Goal: Task Accomplishment & Management: Use online tool/utility

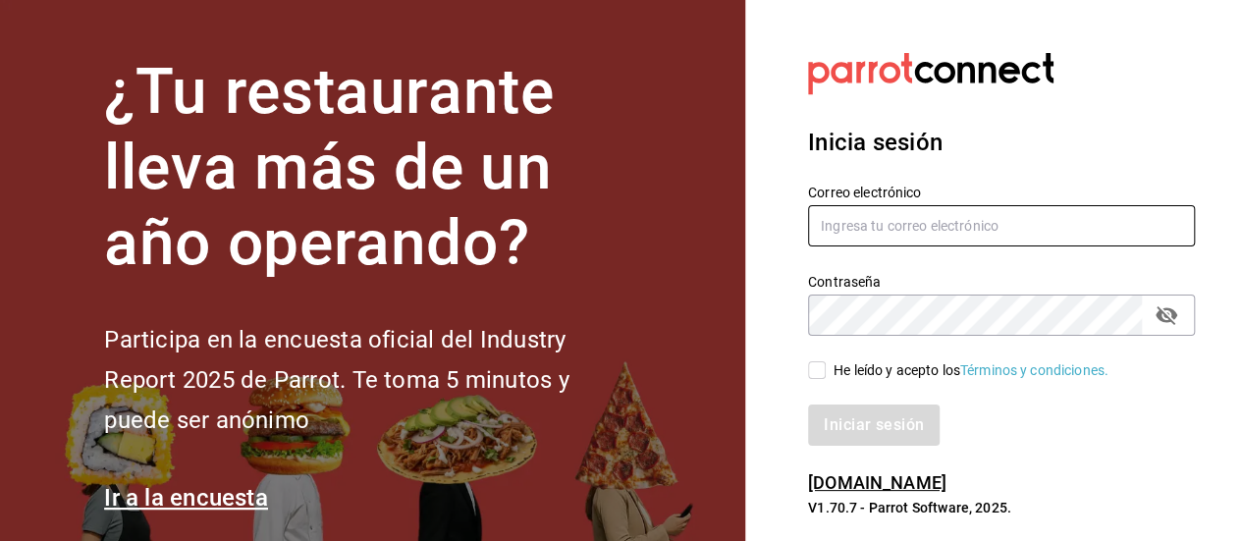
type input "eder.amador@grupocosteno.com"
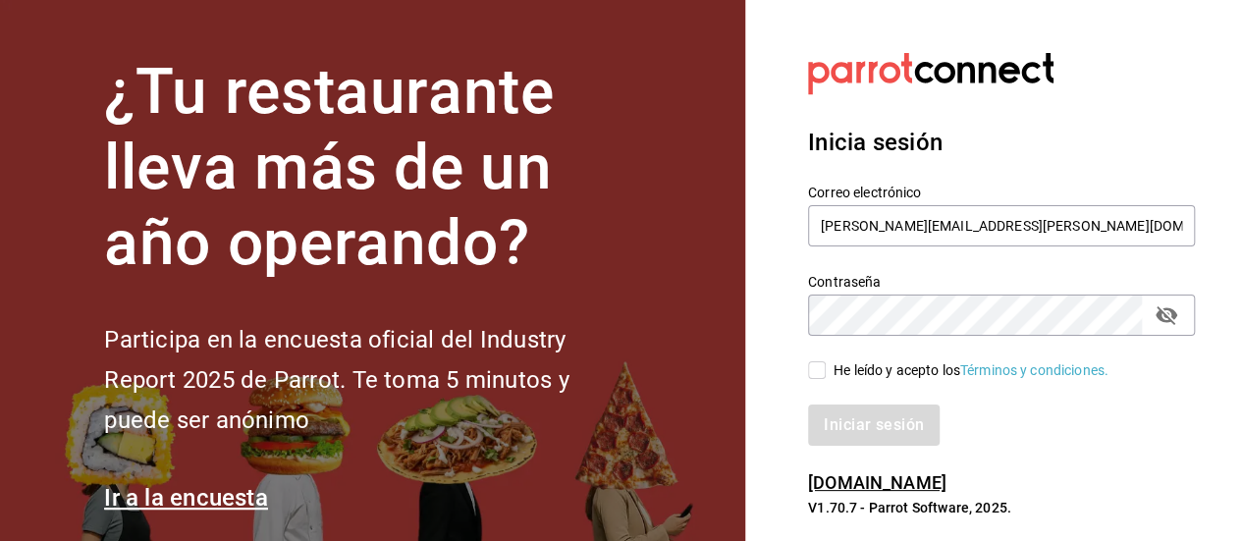
click at [822, 368] on input "He leído y acepto los Términos y condiciones." at bounding box center [817, 370] width 18 height 18
checkbox input "true"
click at [846, 423] on button "Iniciar sesión" at bounding box center [874, 424] width 133 height 41
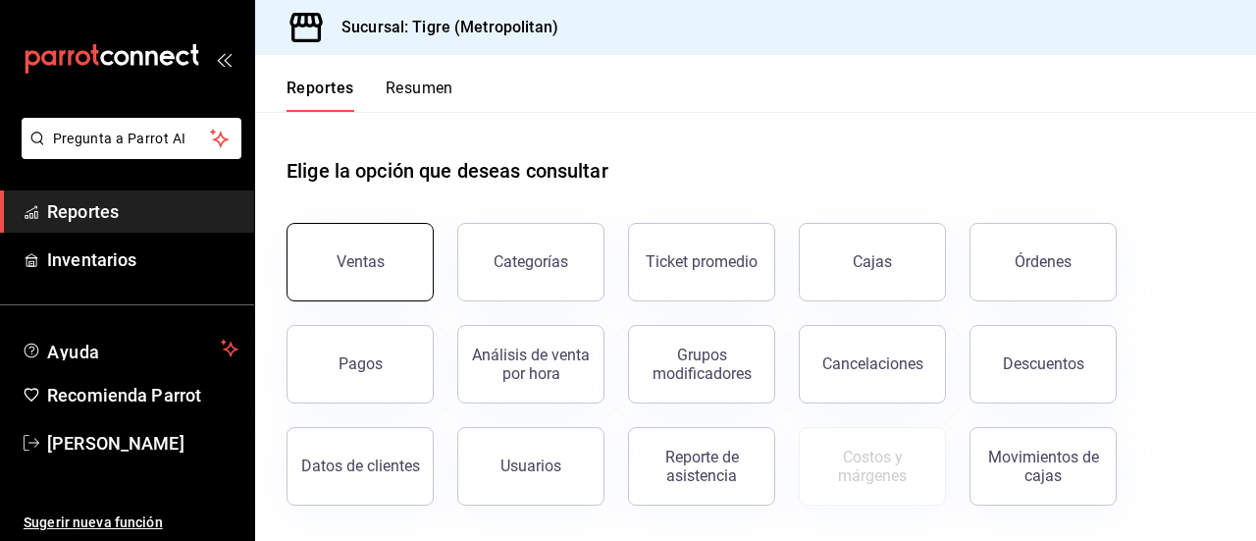
click at [348, 264] on div "Ventas" at bounding box center [361, 261] width 48 height 19
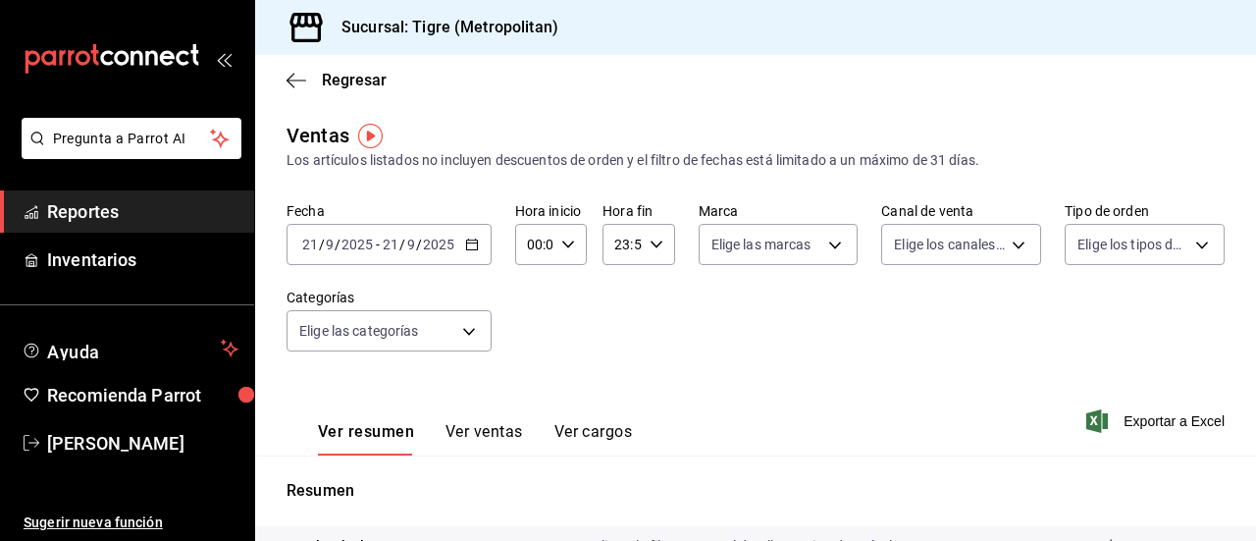
click at [465, 247] on icon "button" at bounding box center [472, 245] width 14 height 14
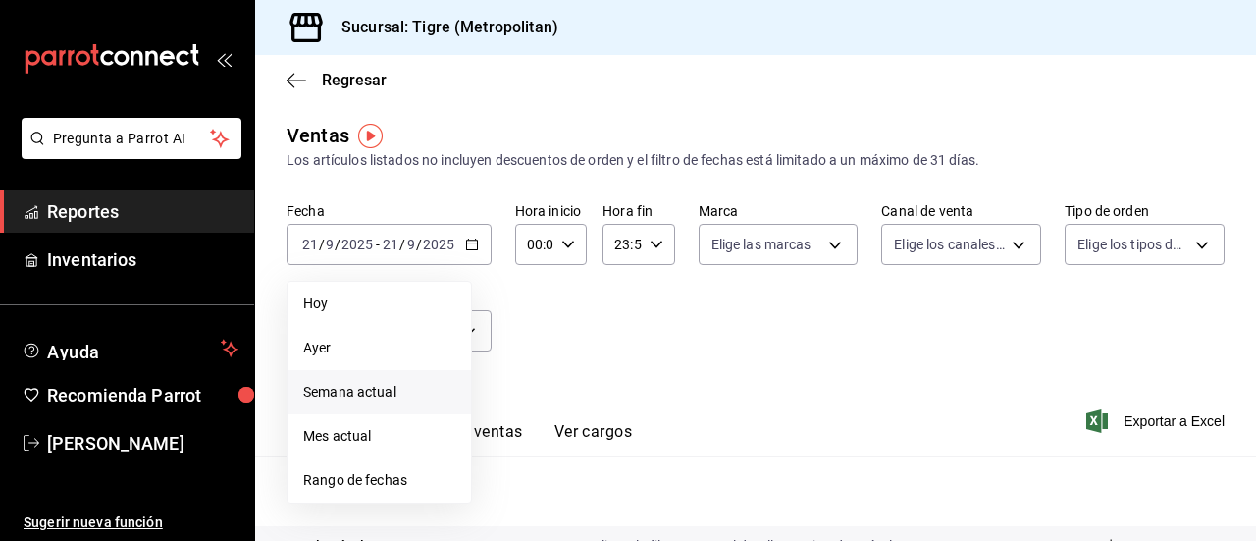
click at [345, 393] on span "Semana actual" at bounding box center [379, 392] width 152 height 21
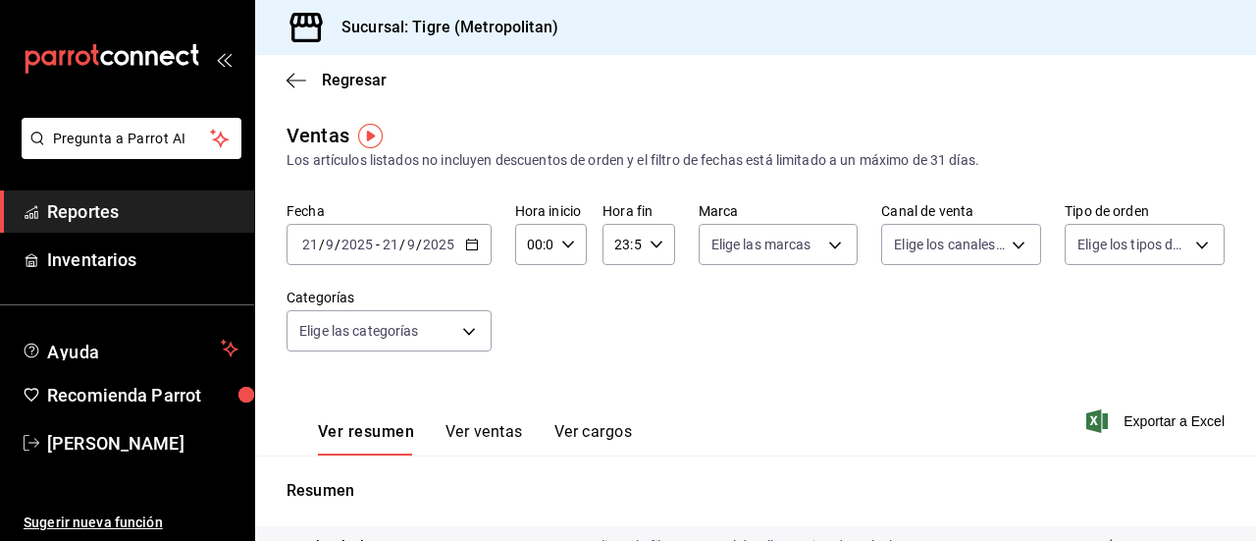
click at [469, 243] on \(Stroke\) "button" at bounding box center [471, 242] width 11 height 1
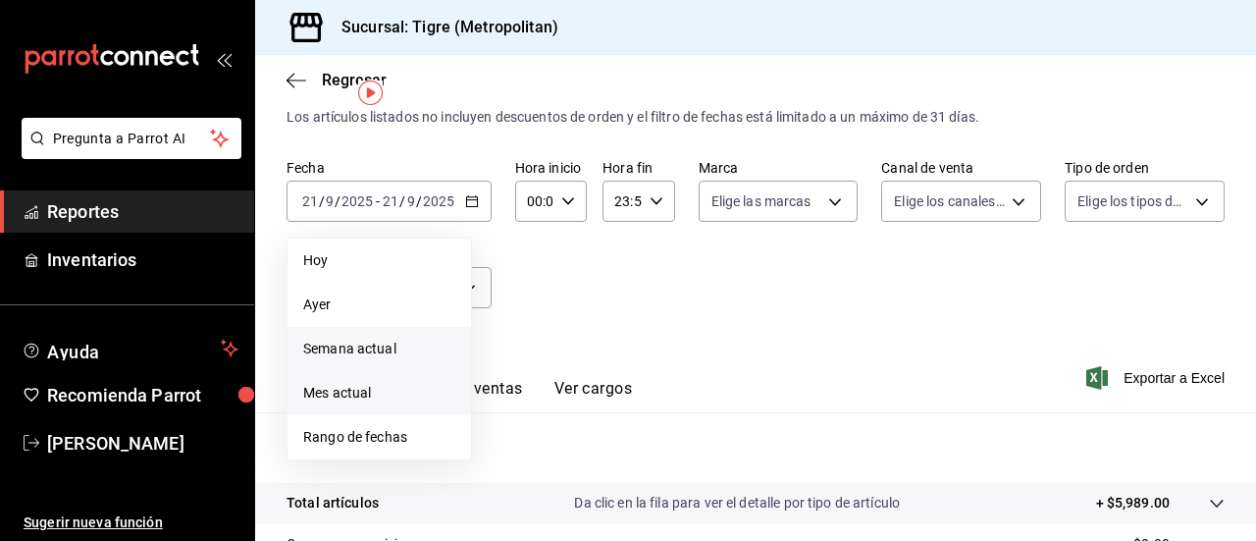
scroll to position [42, 0]
click at [353, 445] on span "Rango de fechas" at bounding box center [379, 438] width 152 height 21
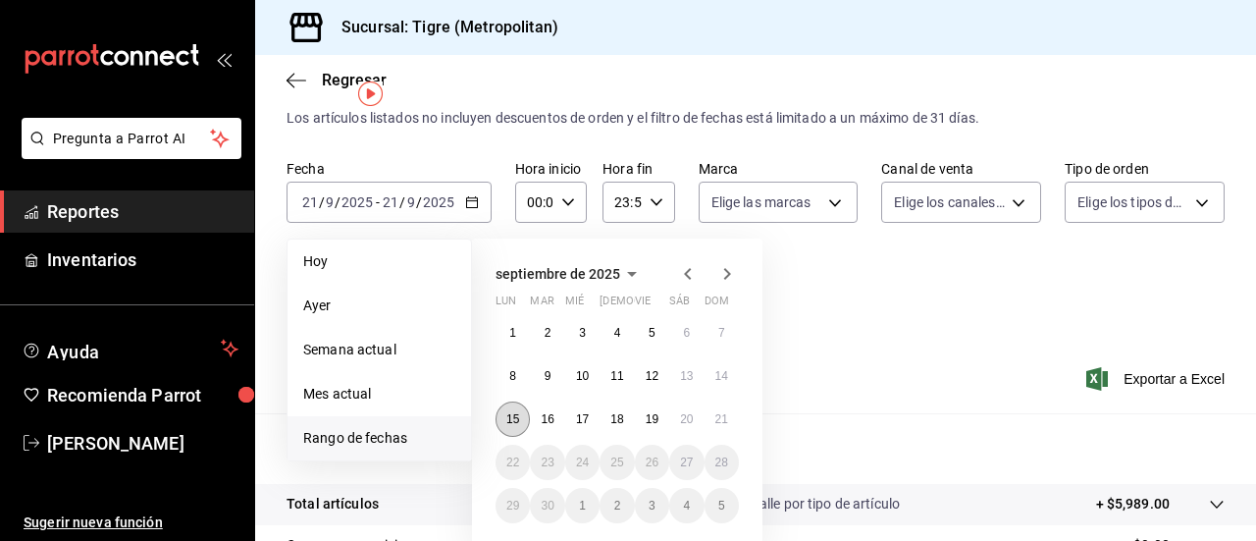
click at [508, 420] on abbr "15" at bounding box center [512, 419] width 13 height 14
click at [725, 417] on abbr "21" at bounding box center [722, 419] width 13 height 14
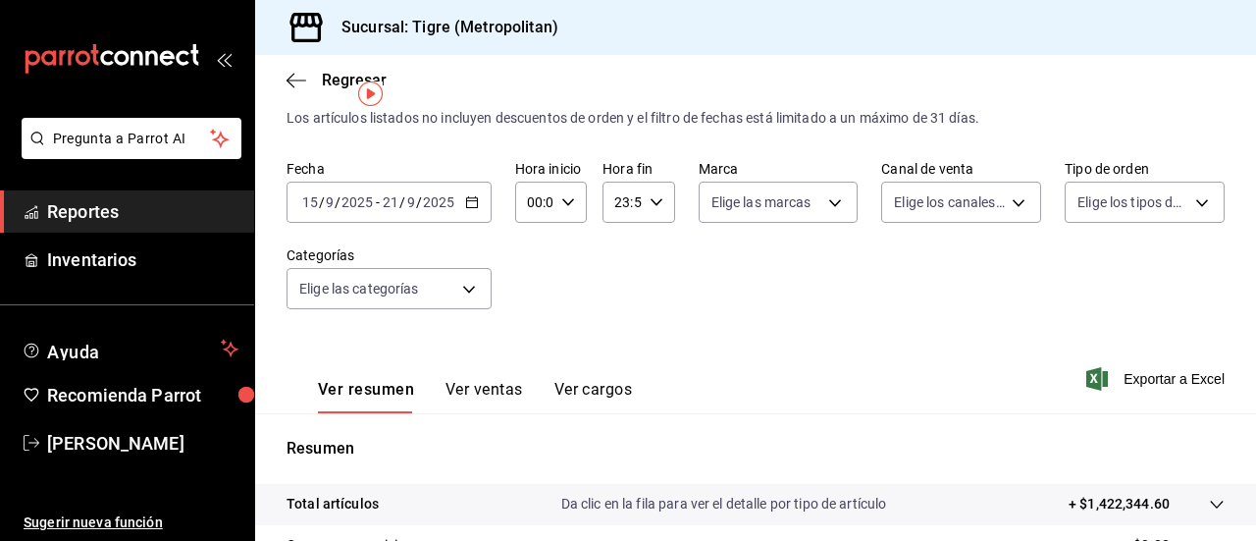
click at [563, 205] on icon "button" at bounding box center [568, 202] width 14 height 14
click at [532, 302] on span "05" at bounding box center [531, 303] width 4 height 16
type input "05:00"
click at [565, 250] on span "00" at bounding box center [566, 252] width 4 height 16
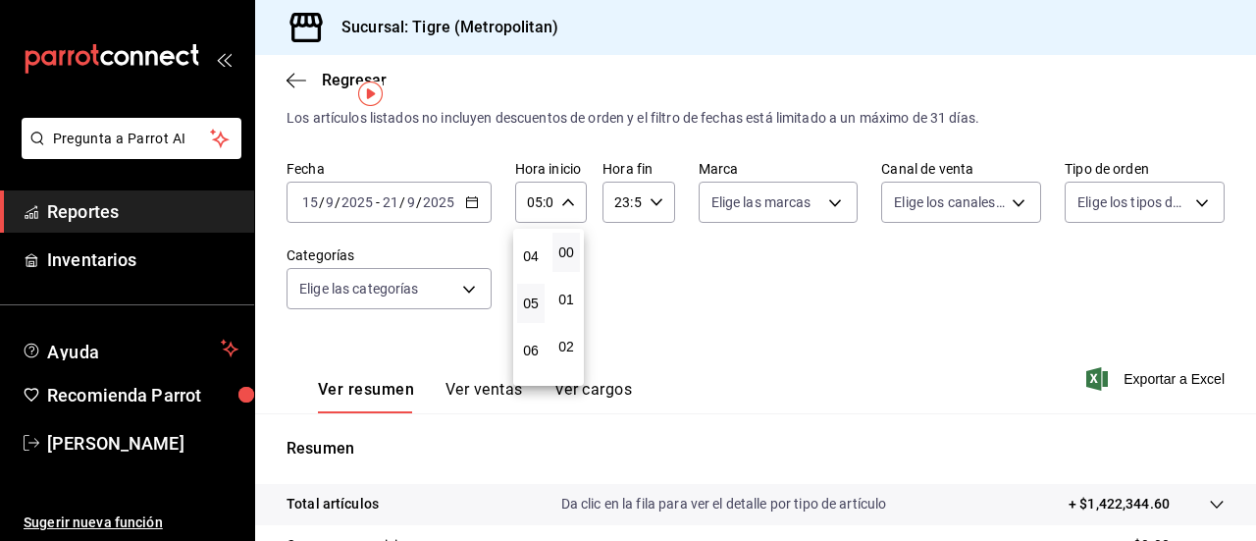
click at [652, 200] on div at bounding box center [628, 270] width 1256 height 541
click at [650, 205] on icon "button" at bounding box center [657, 202] width 14 height 14
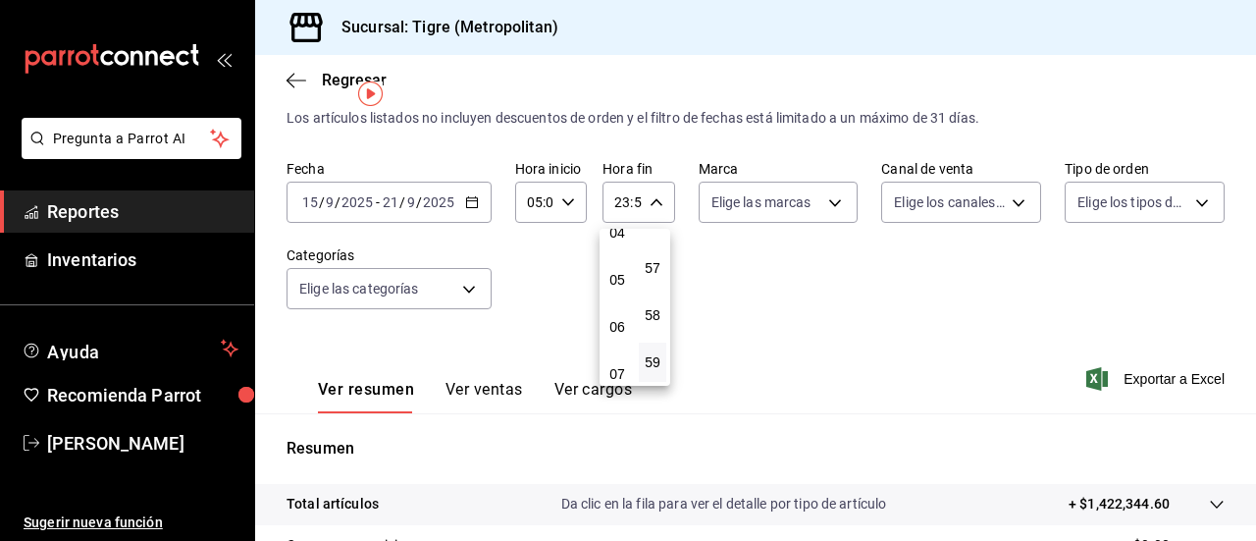
scroll to position [210, 0]
click at [618, 275] on span "05" at bounding box center [617, 278] width 4 height 16
click at [651, 256] on span "00" at bounding box center [653, 252] width 4 height 16
type input "05:00"
click at [1142, 372] on div at bounding box center [628, 270] width 1256 height 541
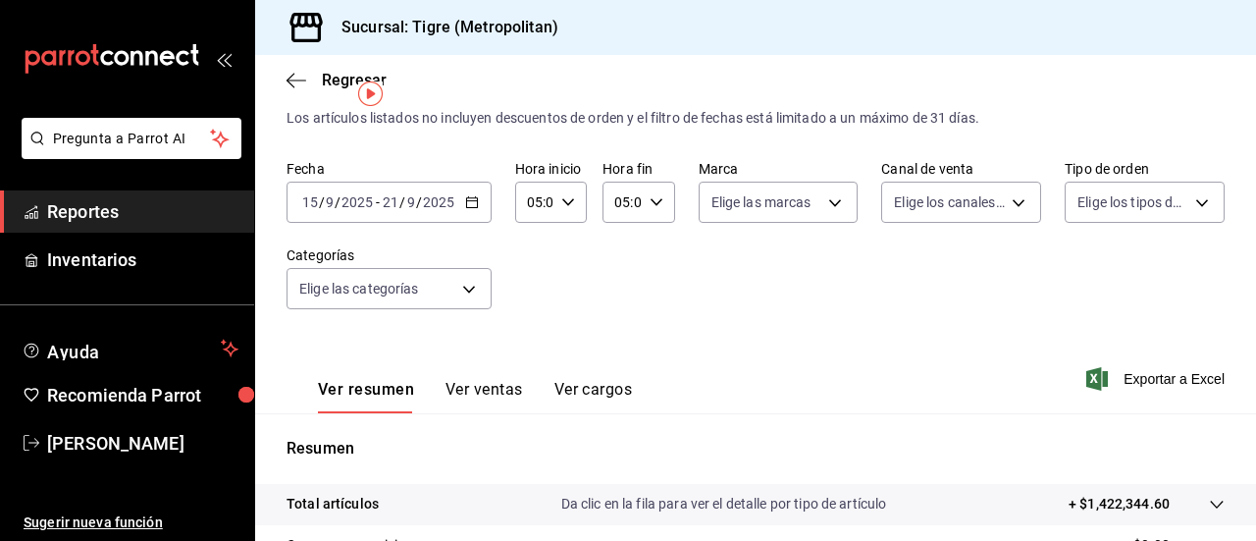
click at [1142, 372] on span "Exportar a Excel" at bounding box center [1157, 379] width 134 height 24
click at [290, 78] on icon "button" at bounding box center [291, 80] width 8 height 15
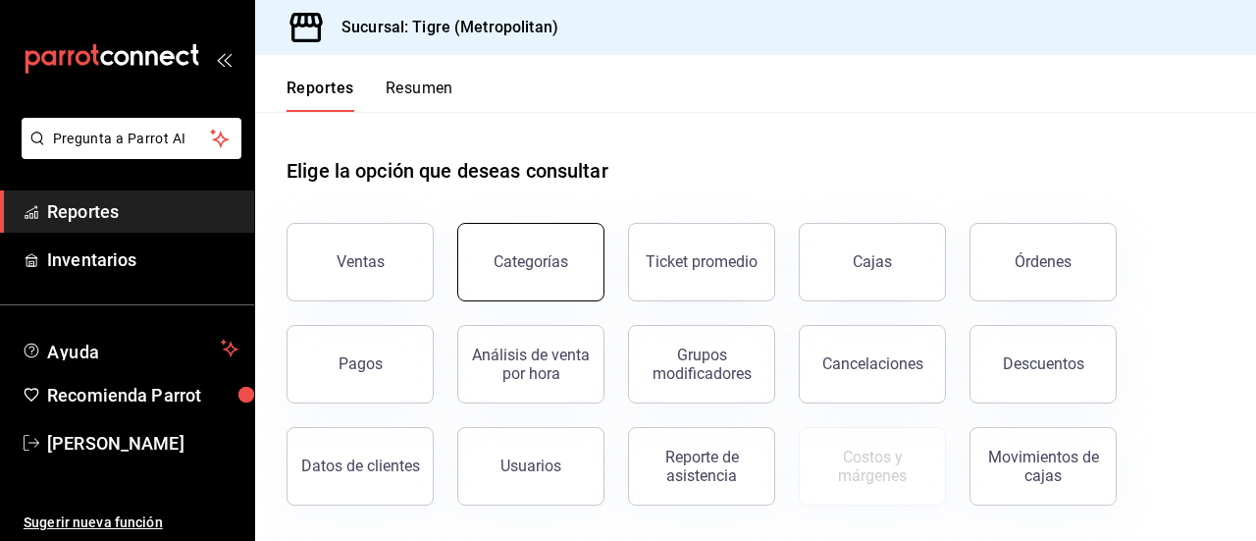
click at [558, 245] on button "Categorías" at bounding box center [530, 262] width 147 height 79
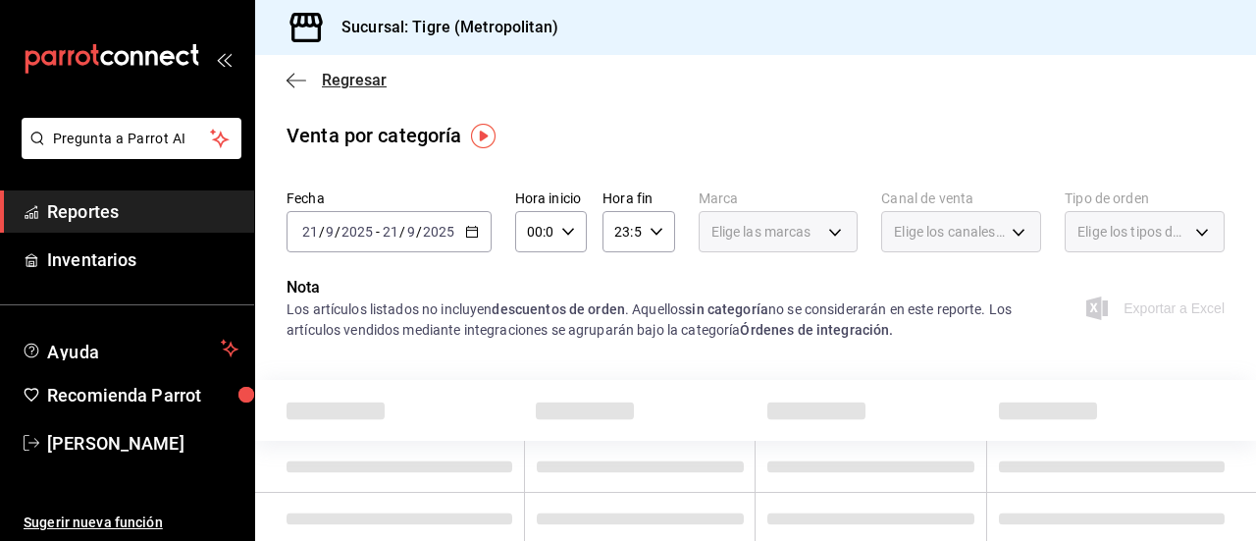
click at [298, 80] on icon "button" at bounding box center [297, 81] width 20 height 18
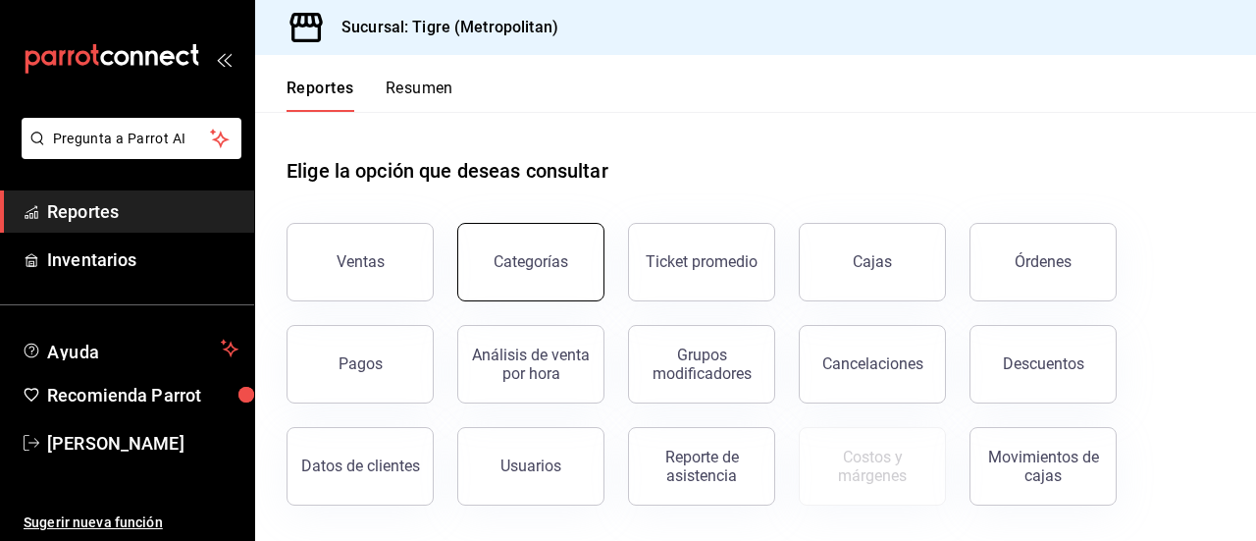
click at [486, 265] on button "Categorías" at bounding box center [530, 262] width 147 height 79
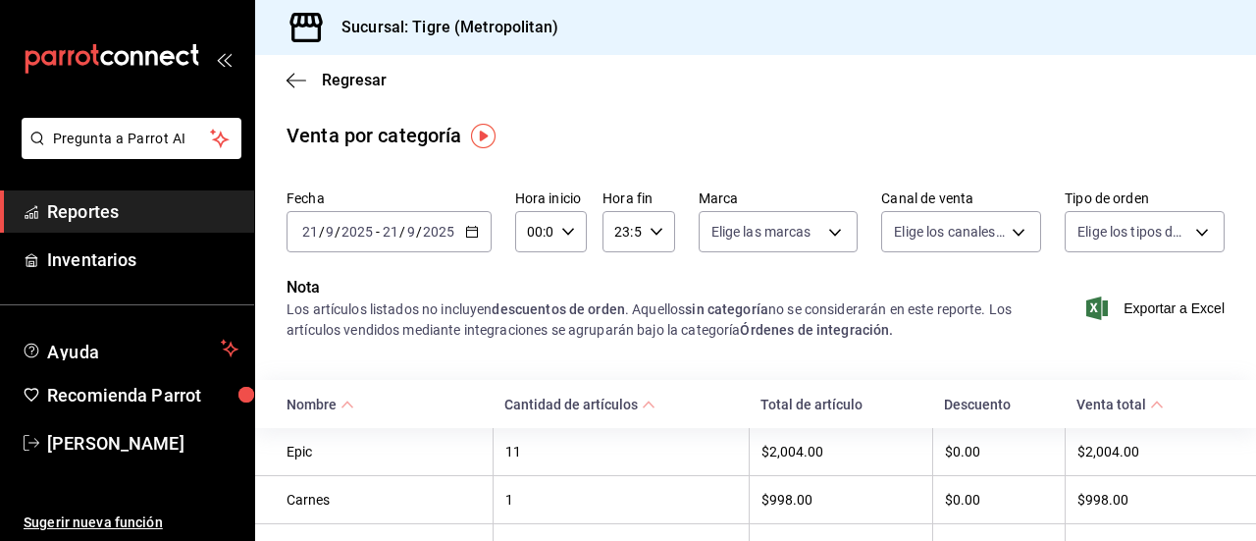
click at [470, 228] on \(Stroke\) "button" at bounding box center [472, 232] width 12 height 11
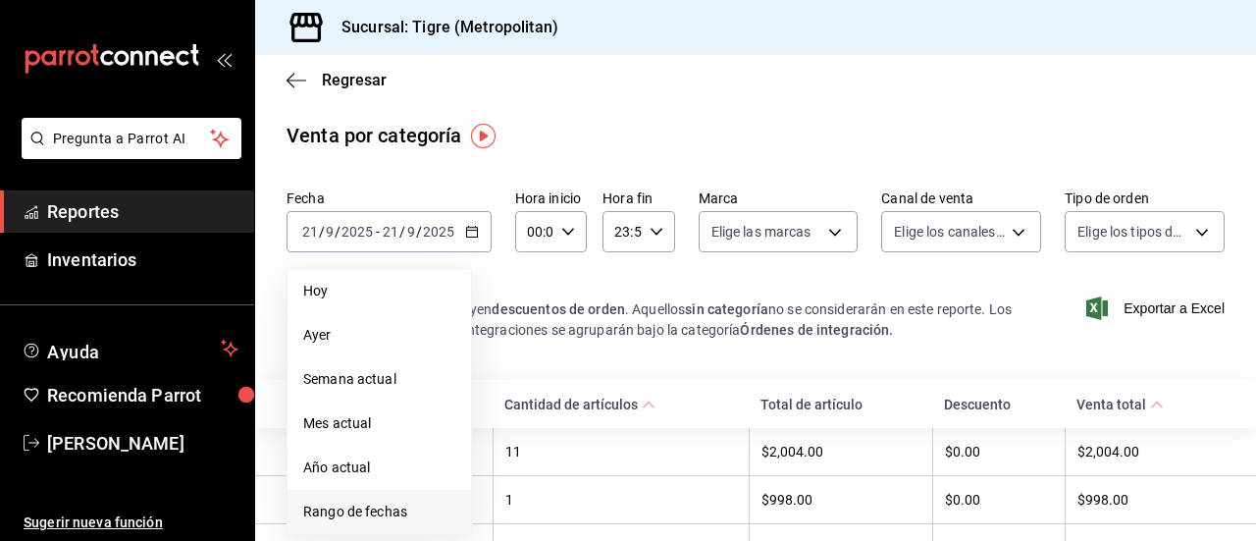
click at [380, 504] on span "Rango de fechas" at bounding box center [379, 512] width 152 height 21
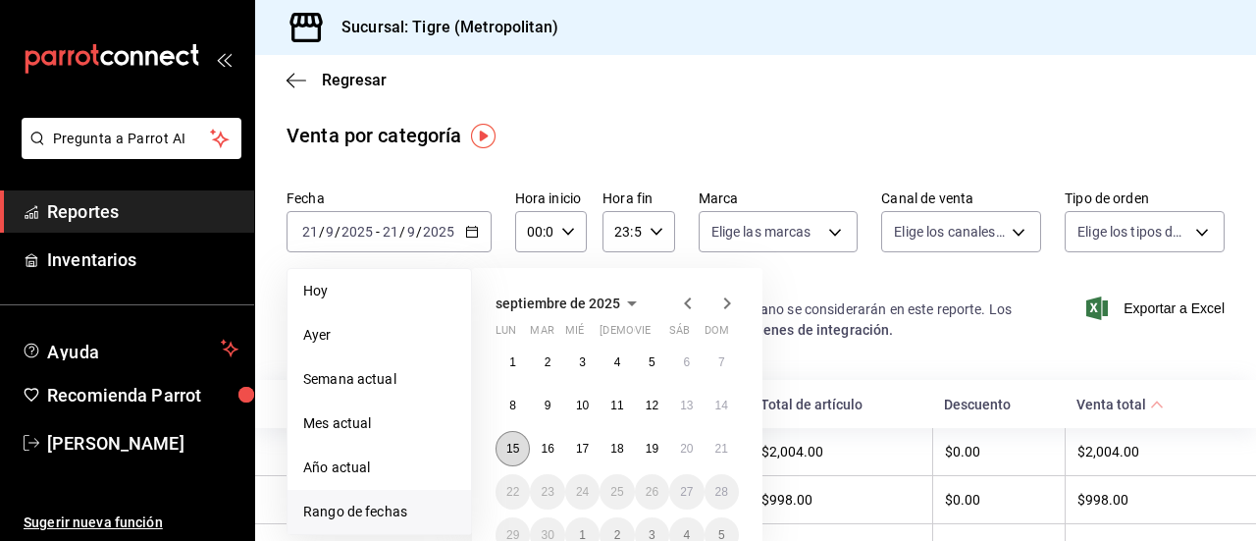
click at [506, 441] on button "15" at bounding box center [513, 448] width 34 height 35
click at [716, 433] on button "21" at bounding box center [722, 448] width 34 height 35
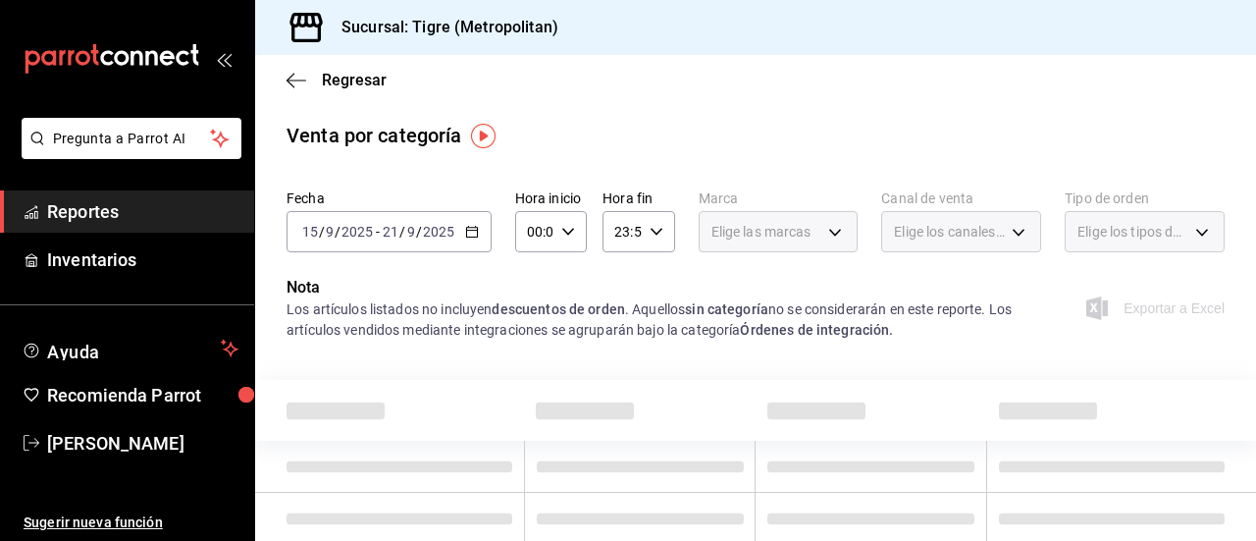
click at [653, 239] on div "23:59 Hora fin" at bounding box center [639, 231] width 72 height 41
click at [563, 238] on div at bounding box center [628, 270] width 1256 height 541
click at [563, 231] on icon "button" at bounding box center [568, 232] width 14 height 14
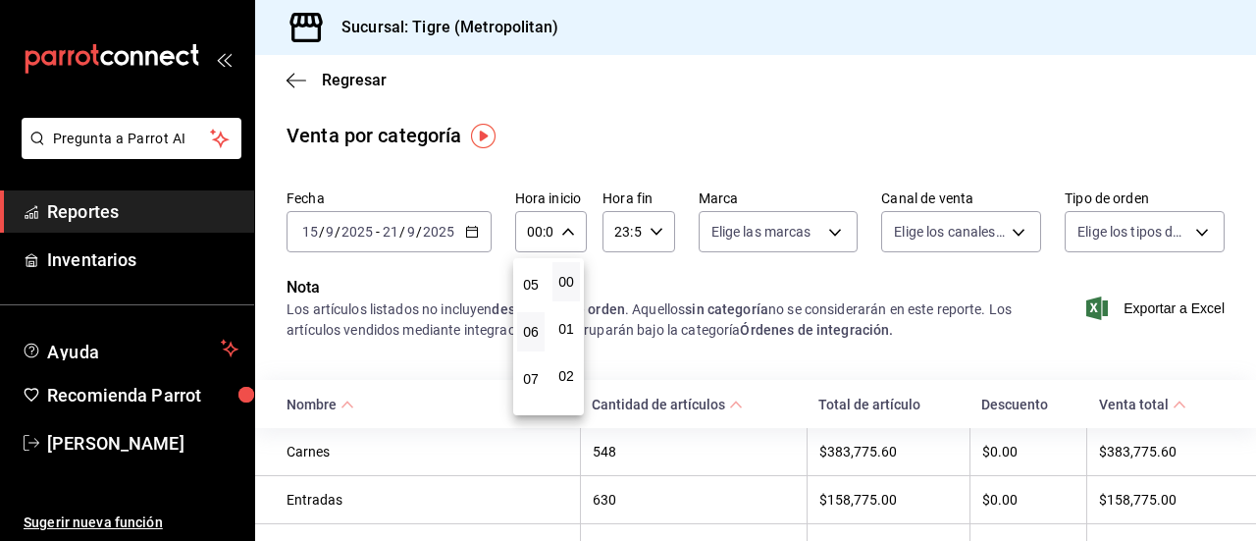
scroll to position [233, 0]
click at [533, 277] on span "05" at bounding box center [531, 285] width 4 height 16
type input "05:00"
click at [641, 227] on div at bounding box center [628, 270] width 1256 height 541
click at [650, 236] on icon "button" at bounding box center [657, 232] width 14 height 14
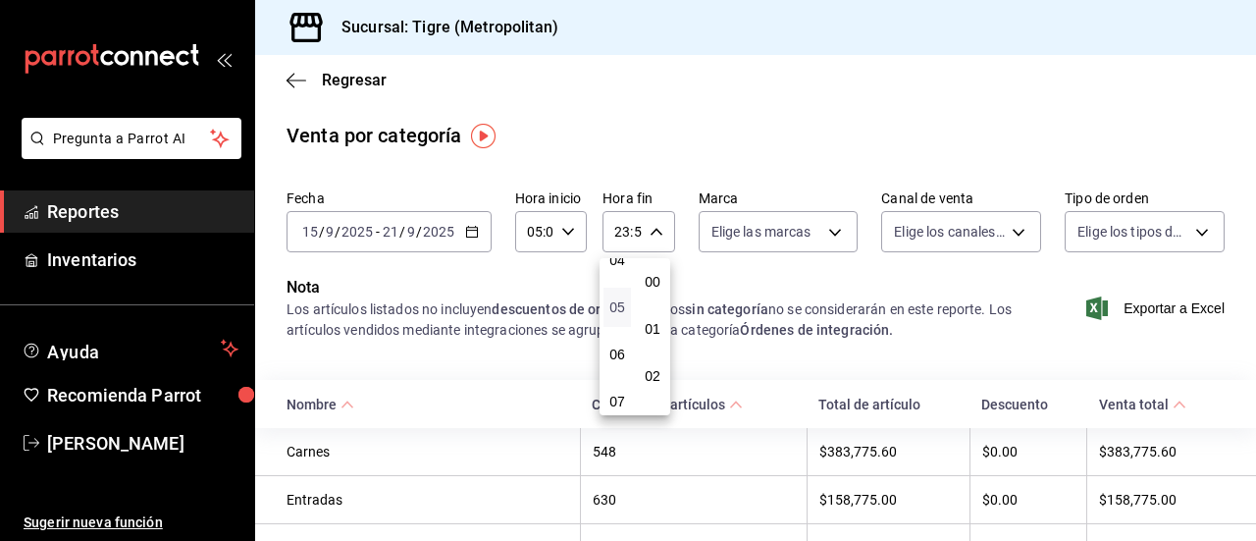
click at [616, 305] on span "05" at bounding box center [617, 307] width 4 height 16
click at [652, 280] on span "00" at bounding box center [653, 282] width 4 height 16
type input "05:00"
click at [803, 271] on div at bounding box center [628, 270] width 1256 height 541
click at [803, 271] on div "Fecha [DATE] [DATE] - [DATE] [DATE] Hora inicio 05:00 Hora inicio Hora fin 05:0…" at bounding box center [756, 229] width 938 height 94
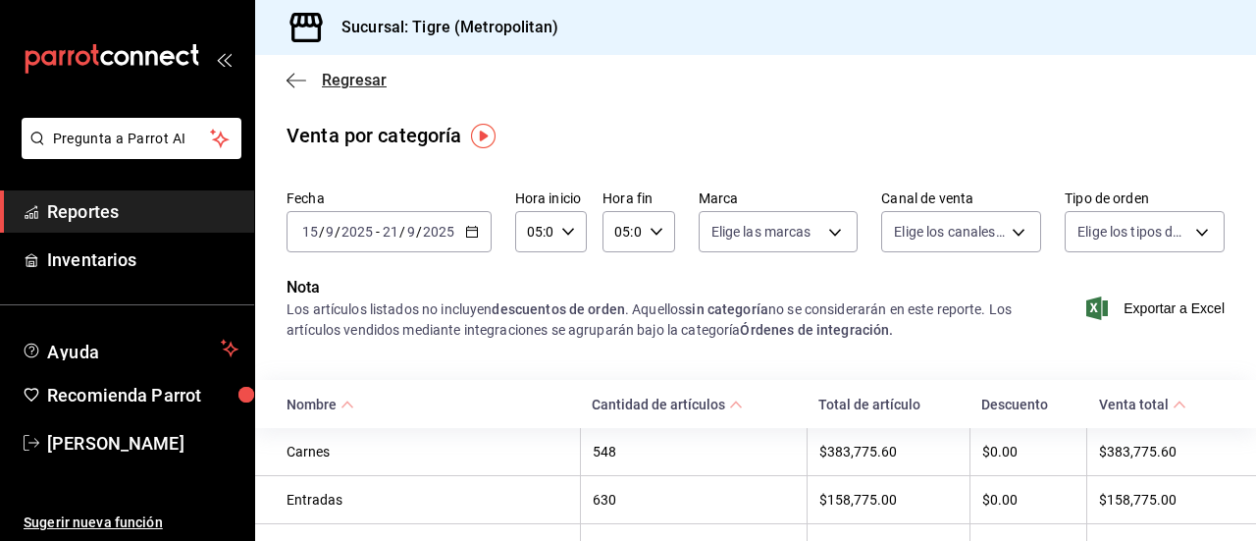
click at [302, 81] on icon "button" at bounding box center [297, 81] width 20 height 18
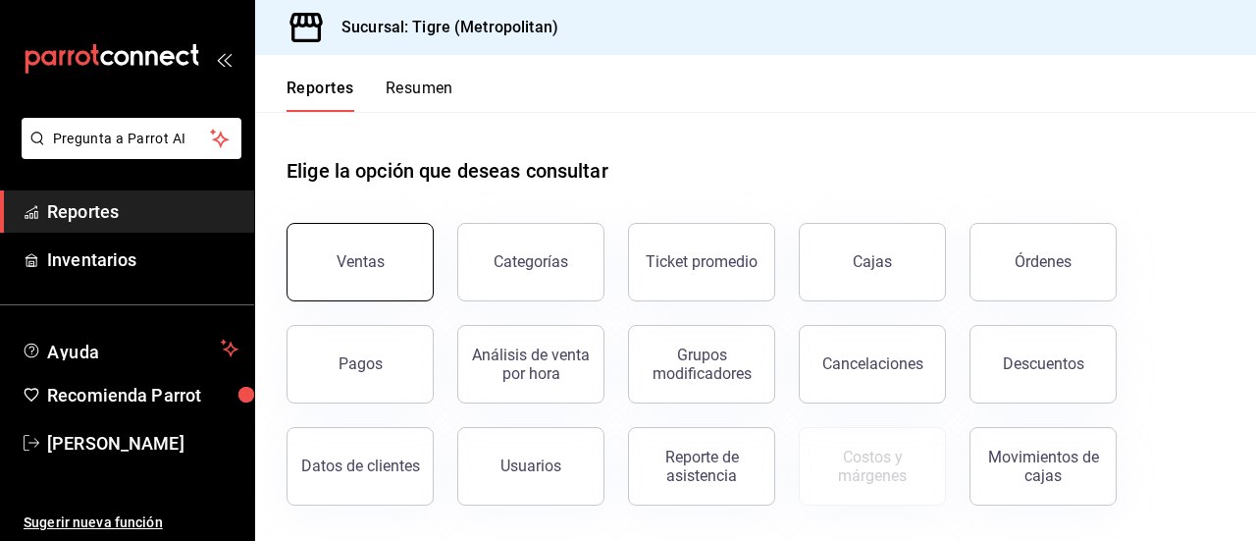
click at [349, 237] on button "Ventas" at bounding box center [360, 262] width 147 height 79
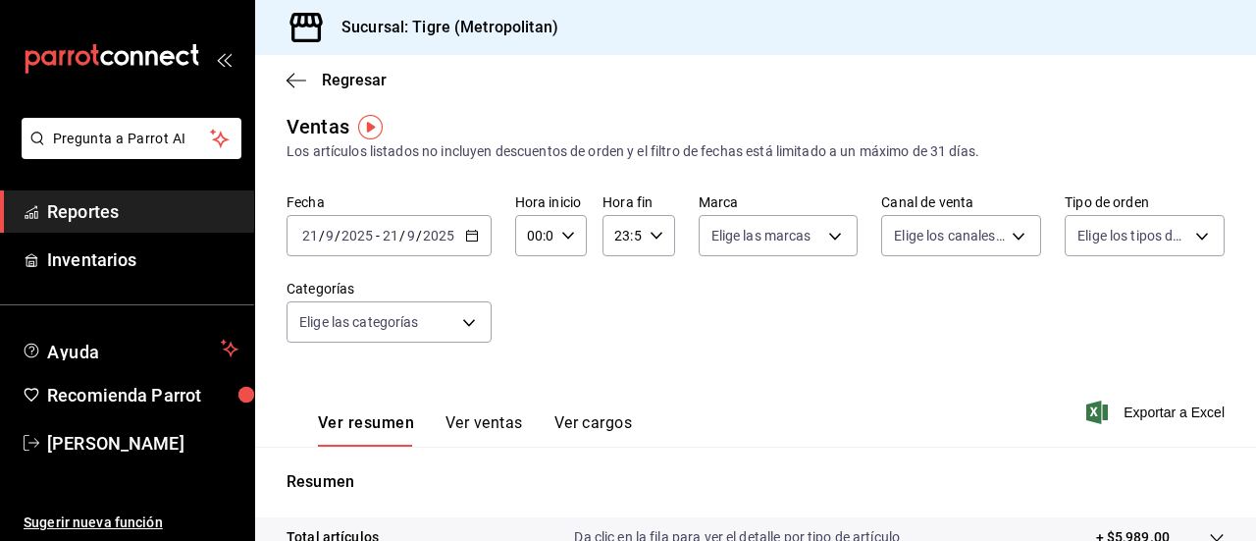
scroll to position [11, 0]
click at [489, 424] on button "Ver ventas" at bounding box center [485, 427] width 78 height 33
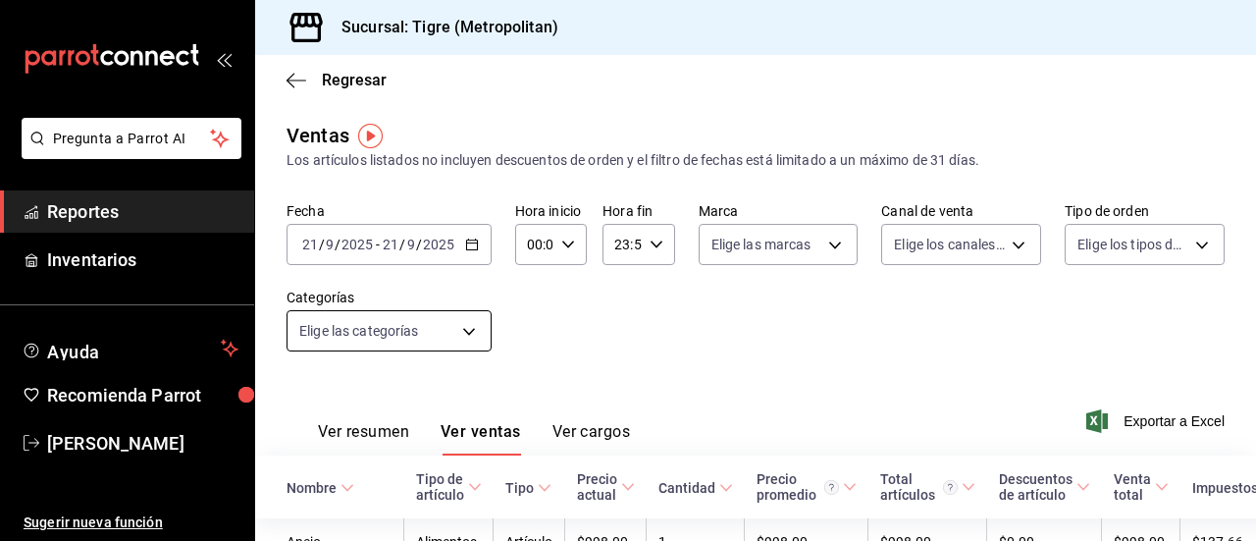
click at [469, 335] on body "Pregunta a Parrot AI Reportes Inventarios Ayuda Recomienda Parrot [PERSON_NAME]…" at bounding box center [628, 270] width 1256 height 541
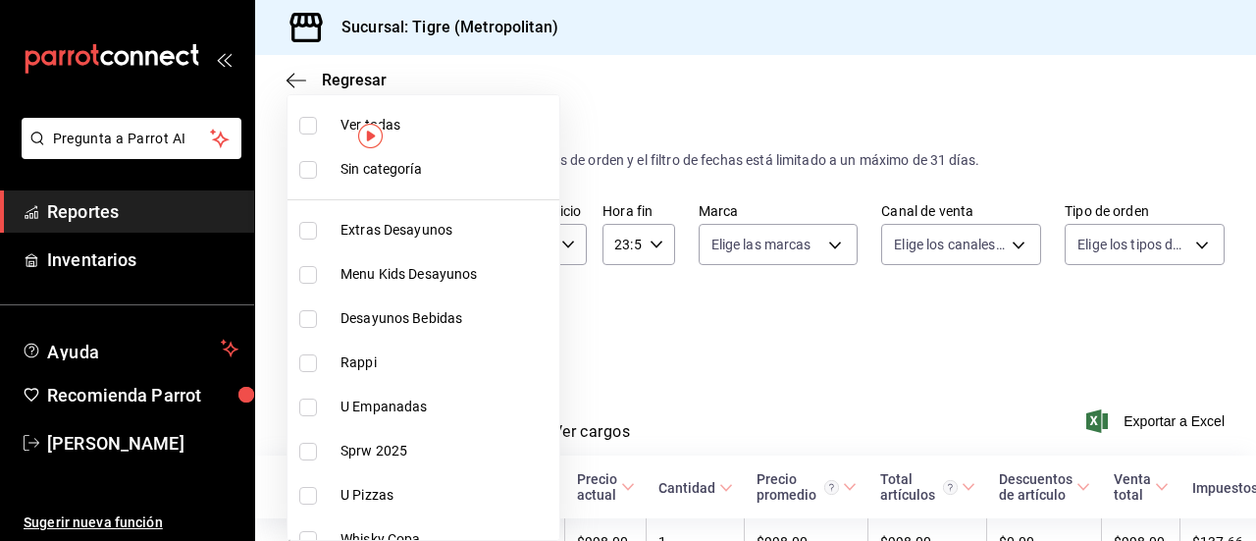
click at [602, 325] on div at bounding box center [628, 270] width 1256 height 541
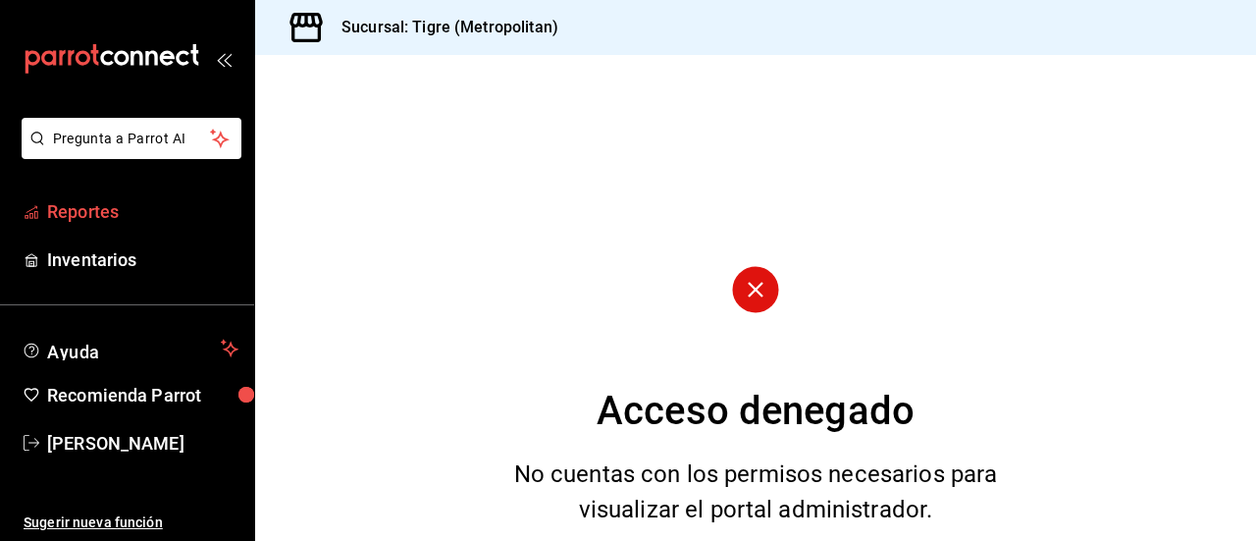
click at [108, 203] on span "Reportes" at bounding box center [142, 211] width 191 height 27
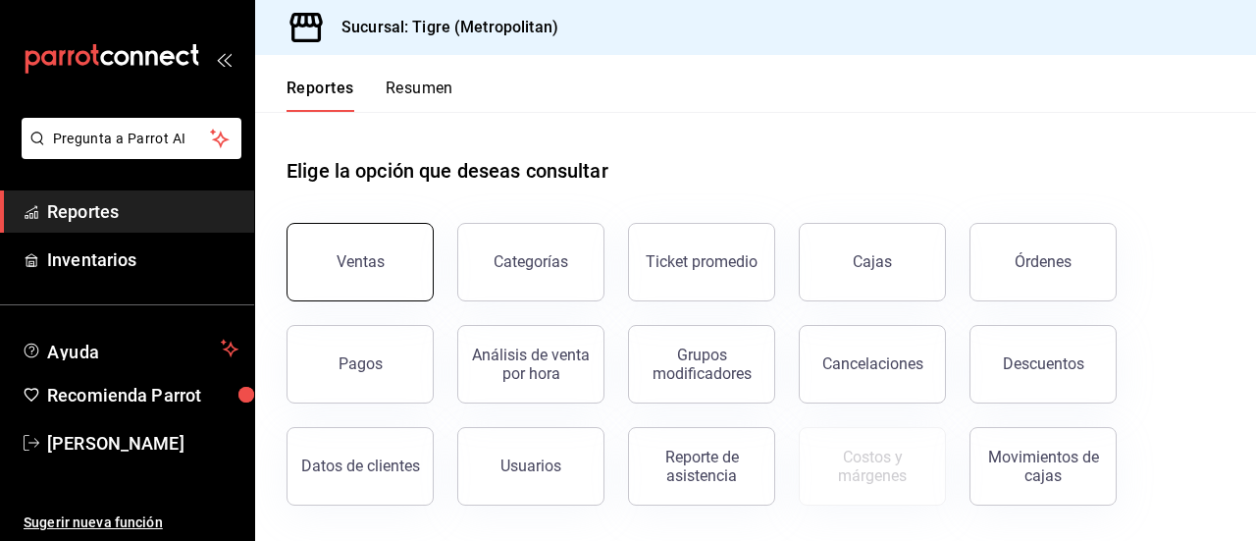
click at [342, 277] on button "Ventas" at bounding box center [360, 262] width 147 height 79
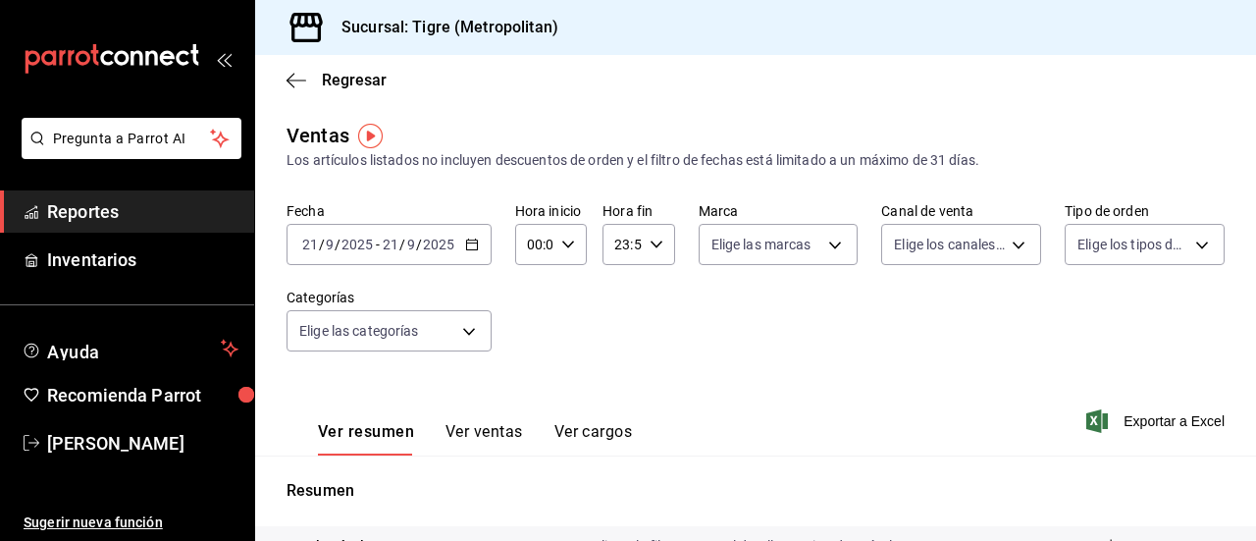
click at [562, 242] on \(Stroke\) "button" at bounding box center [568, 243] width 12 height 7
click at [531, 299] on span "05" at bounding box center [531, 300] width 4 height 16
type input "05:00"
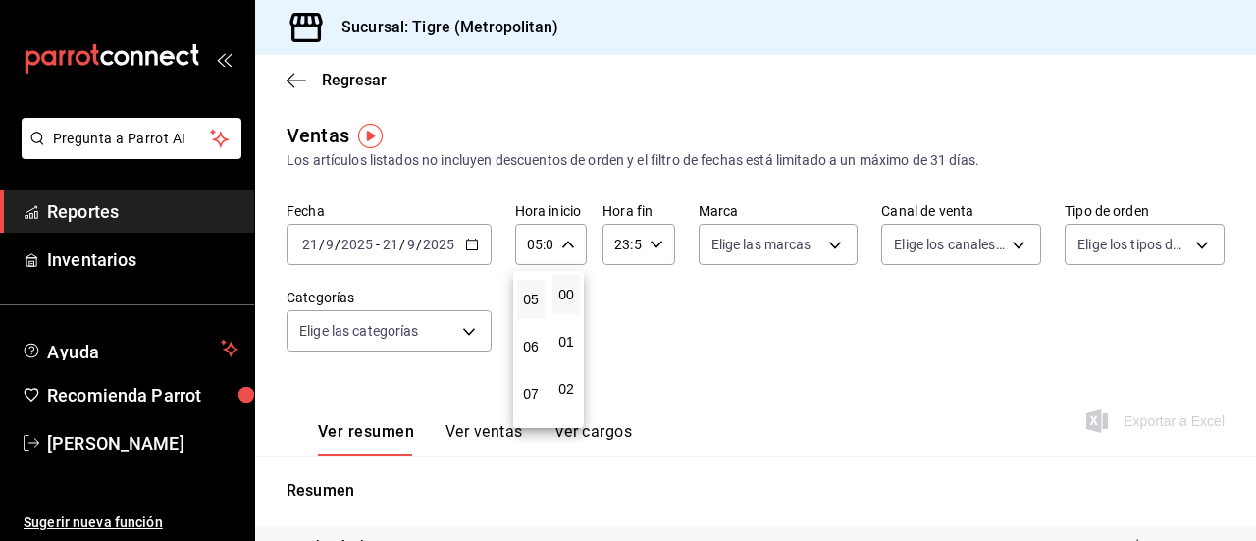
click at [652, 244] on div at bounding box center [628, 270] width 1256 height 541
click at [652, 245] on \(Stroke\) "button" at bounding box center [656, 243] width 12 height 7
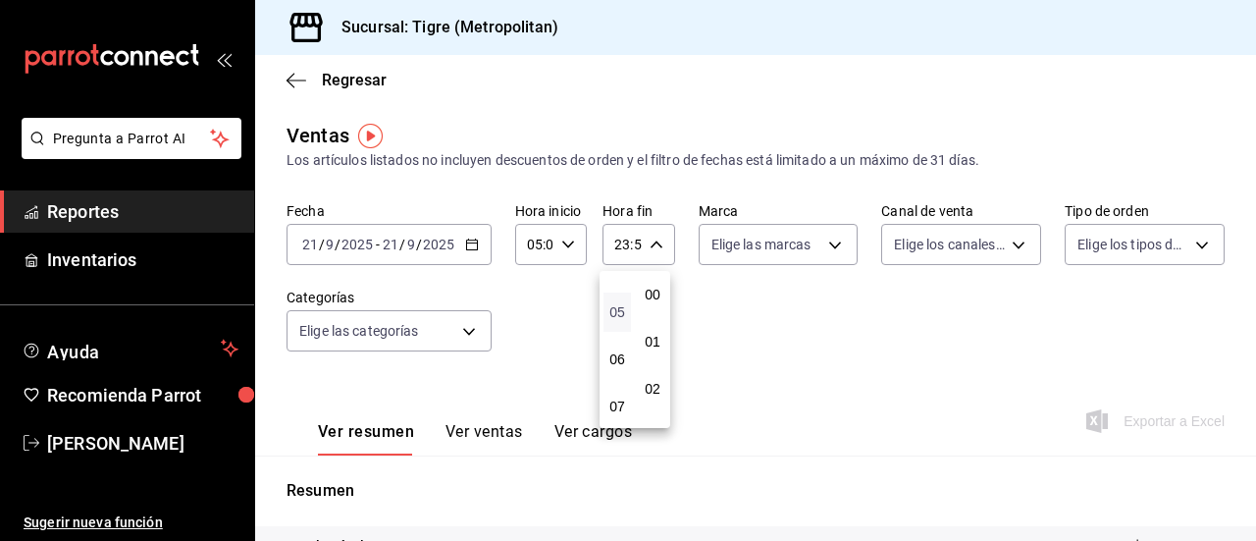
click at [616, 304] on span "05" at bounding box center [617, 312] width 4 height 16
click at [655, 287] on span "00" at bounding box center [653, 295] width 4 height 16
type input "05:00"
click at [469, 246] on div at bounding box center [628, 270] width 1256 height 541
click at [469, 246] on icon "button" at bounding box center [472, 245] width 14 height 14
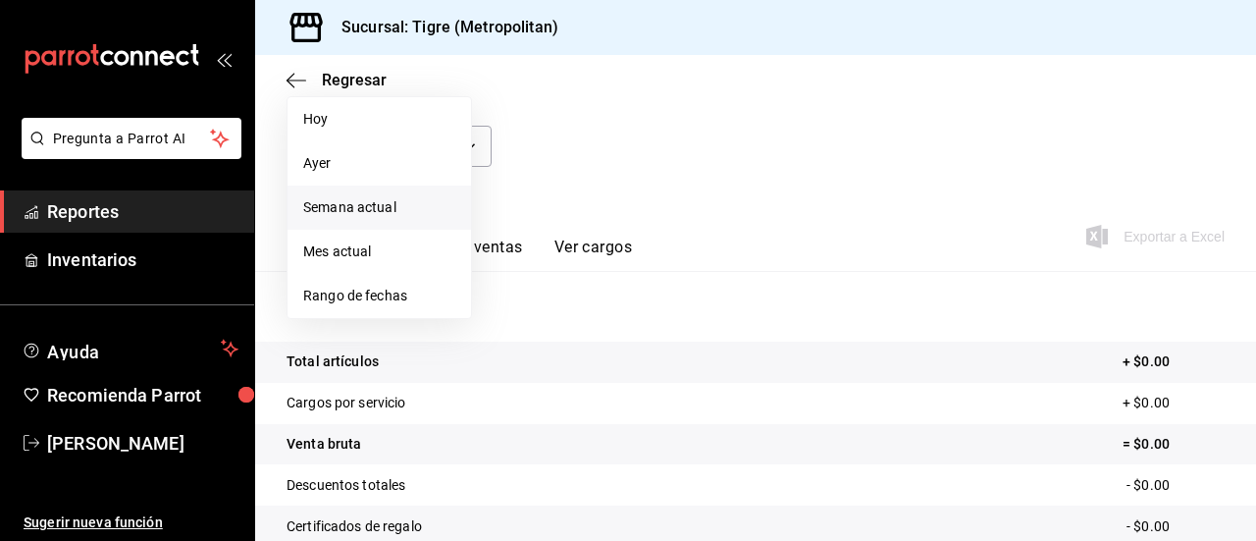
scroll to position [184, 0]
click at [350, 207] on span "Semana actual" at bounding box center [379, 208] width 152 height 21
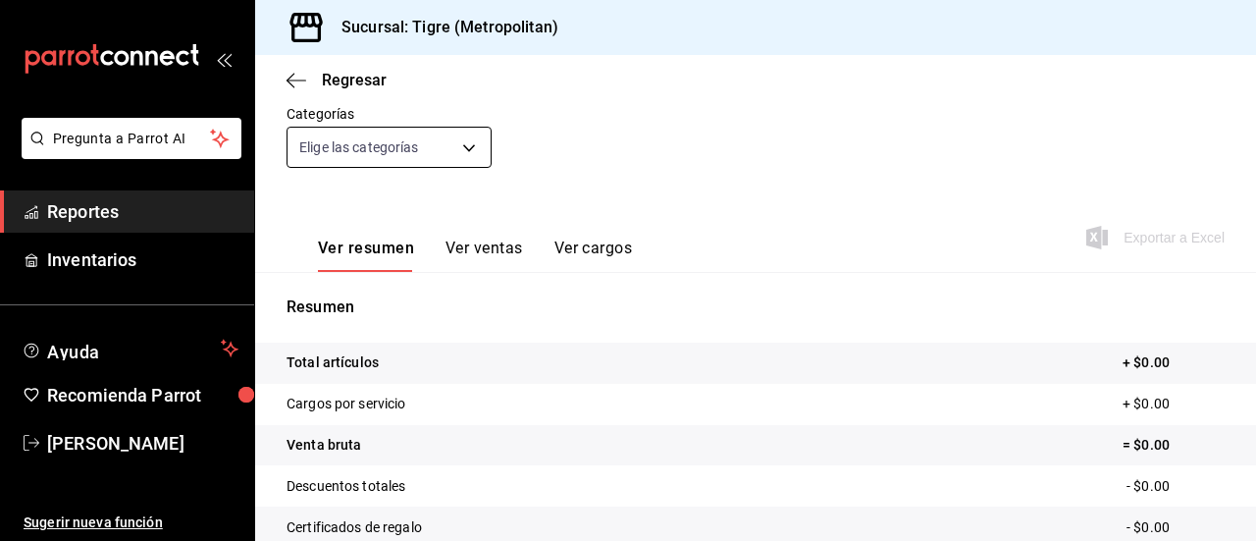
click at [466, 149] on body "Pregunta a Parrot AI Reportes Inventarios Ayuda Recomienda Parrot Eder Amador S…" at bounding box center [628, 270] width 1256 height 541
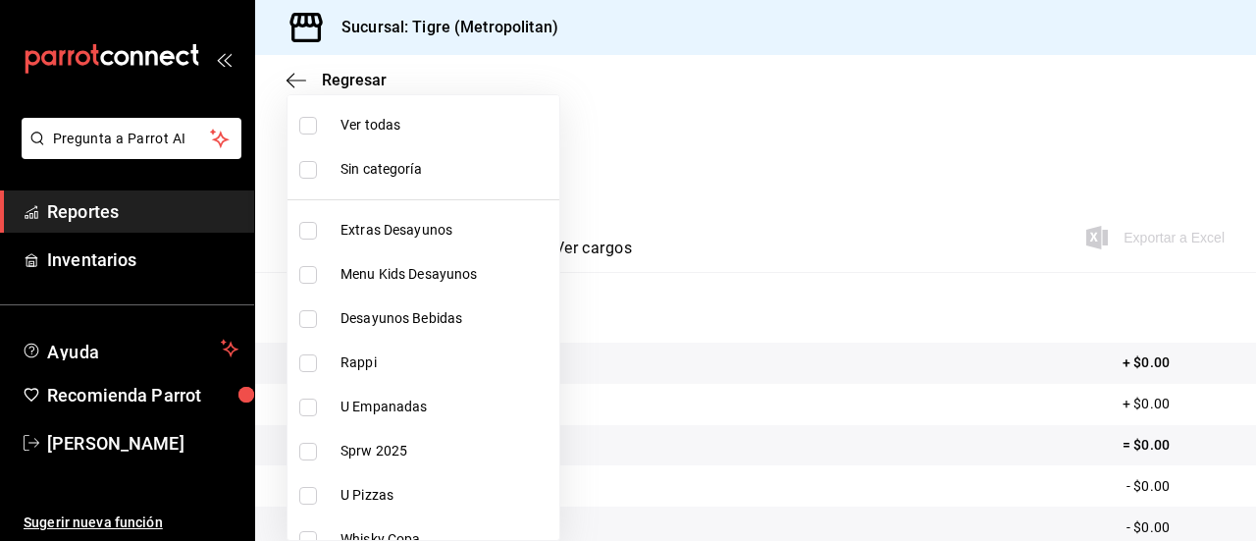
click at [811, 150] on div at bounding box center [628, 270] width 1256 height 541
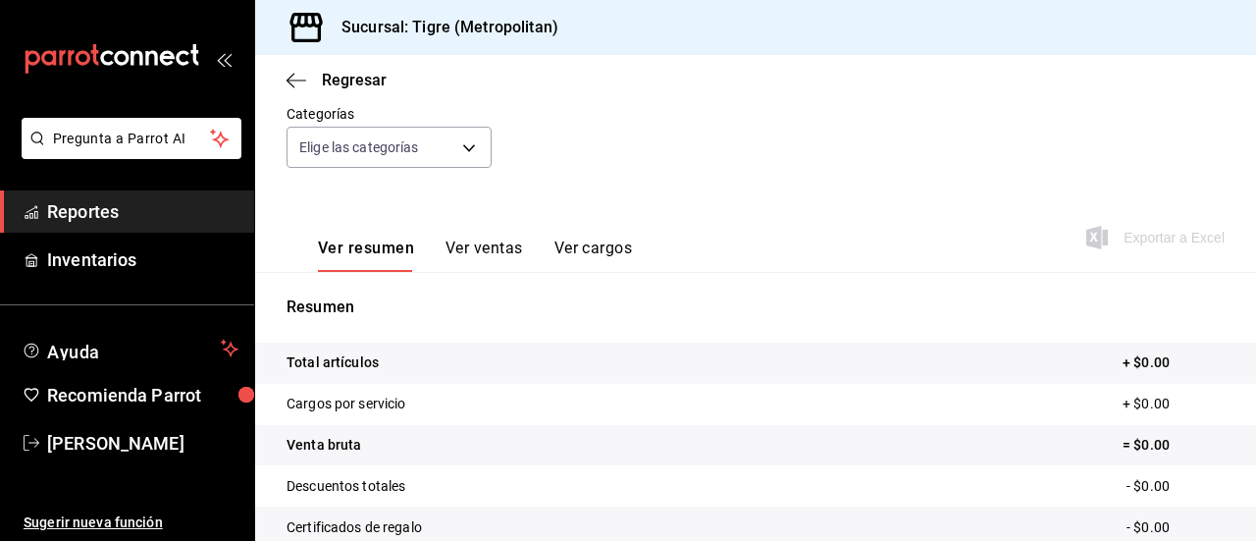
click at [811, 150] on div "Fecha 2025-09-21 21 / 9 / 2025 - 2025-09-21 21 / 9 / 2025 Hora inicio 05:00 Hor…" at bounding box center [756, 105] width 938 height 173
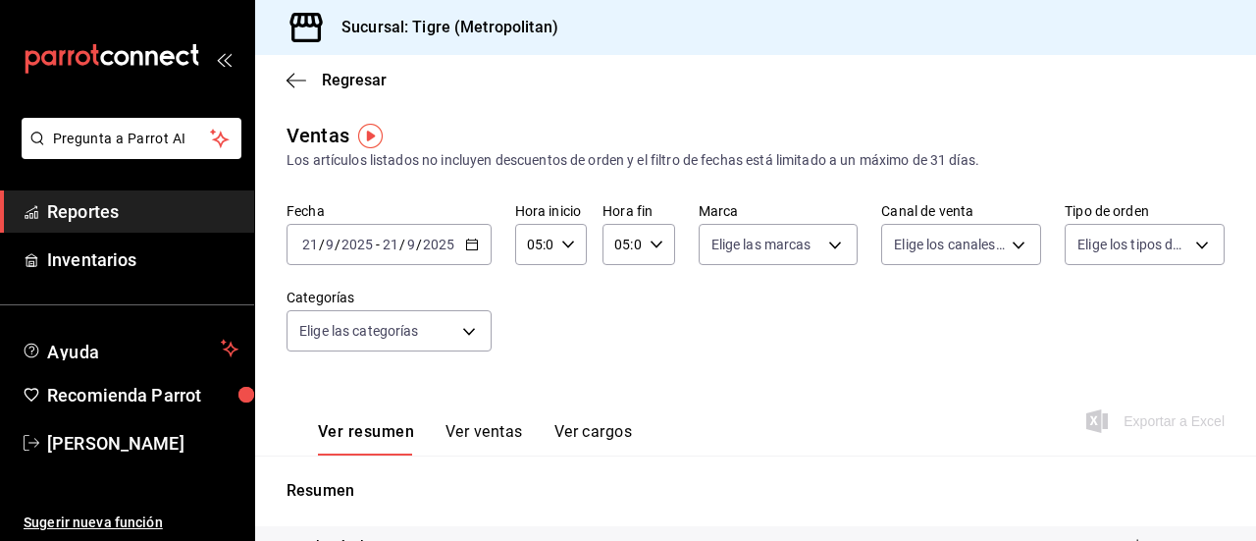
click at [466, 240] on \(Stroke\) "button" at bounding box center [472, 244] width 12 height 11
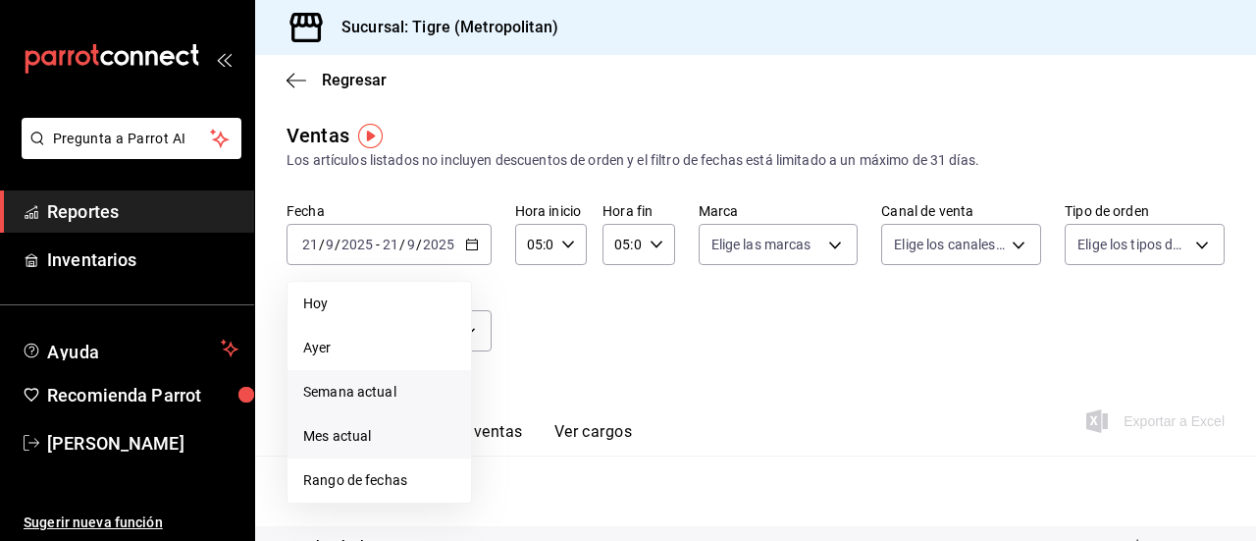
click at [340, 434] on span "Mes actual" at bounding box center [379, 436] width 152 height 21
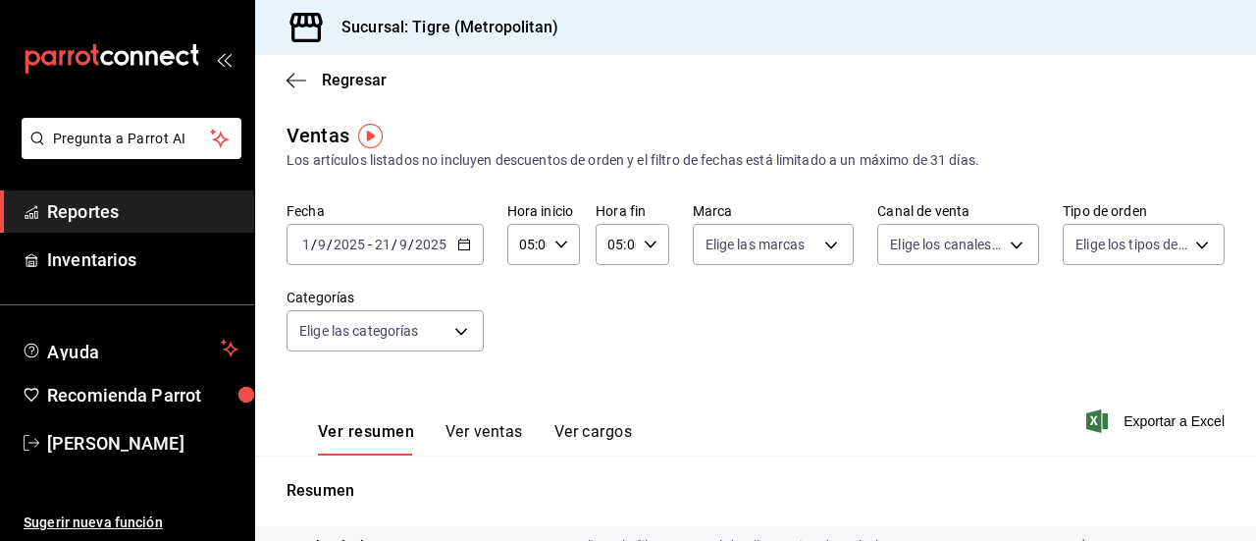
click at [465, 247] on icon "button" at bounding box center [464, 245] width 14 height 14
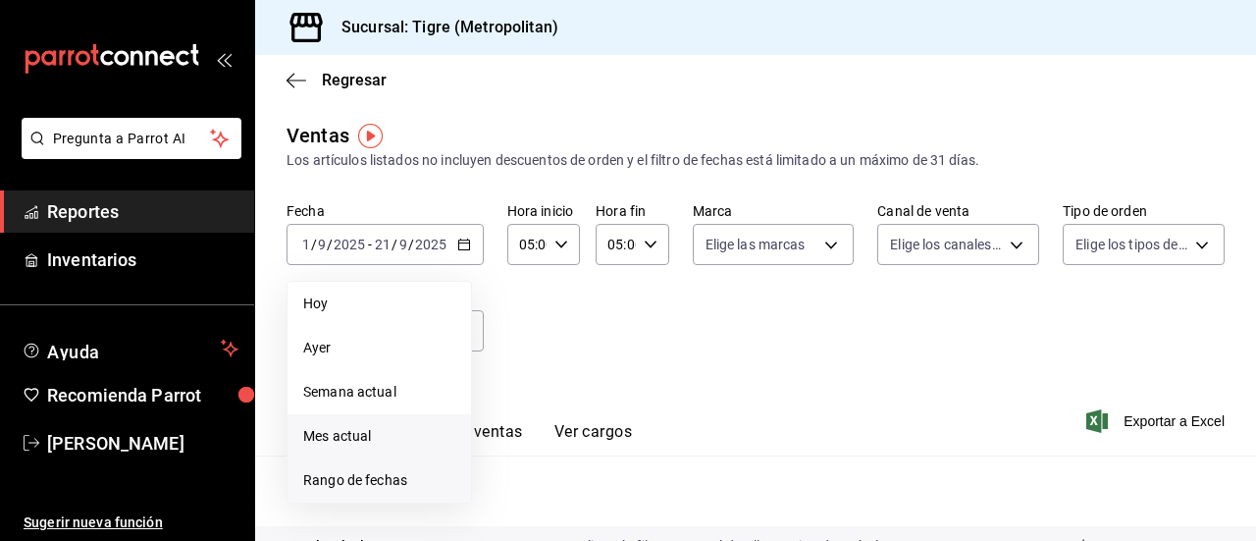
click at [330, 484] on span "Rango de fechas" at bounding box center [379, 480] width 152 height 21
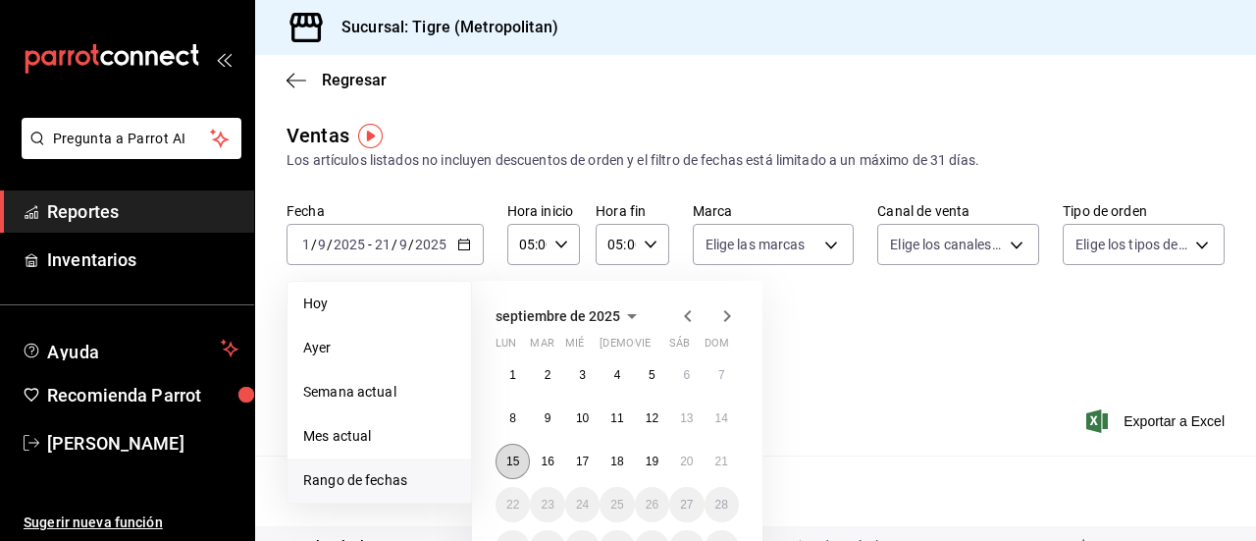
click at [518, 455] on abbr "15" at bounding box center [512, 461] width 13 height 14
click at [728, 455] on button "21" at bounding box center [722, 461] width 34 height 35
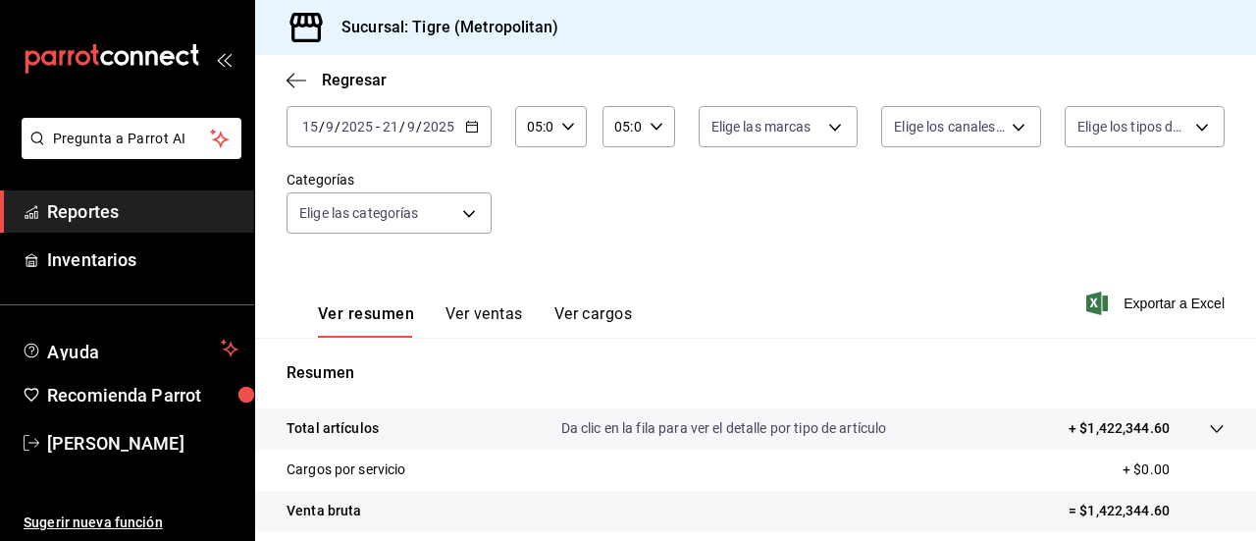
scroll to position [137, 0]
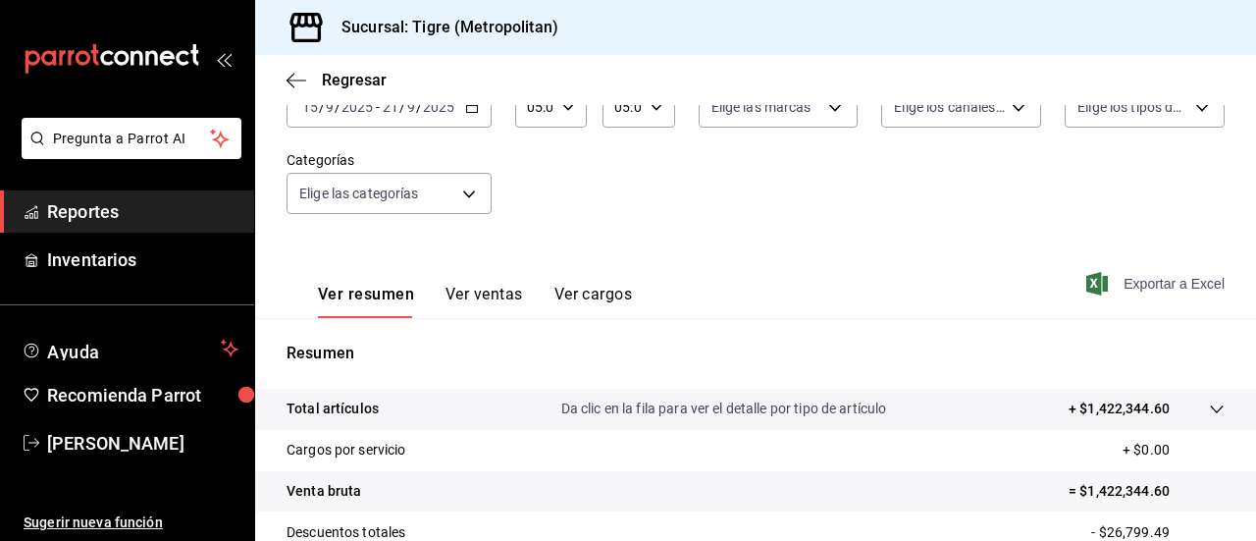
click at [1087, 281] on icon "button" at bounding box center [1098, 284] width 22 height 24
